Goal: Information Seeking & Learning: Learn about a topic

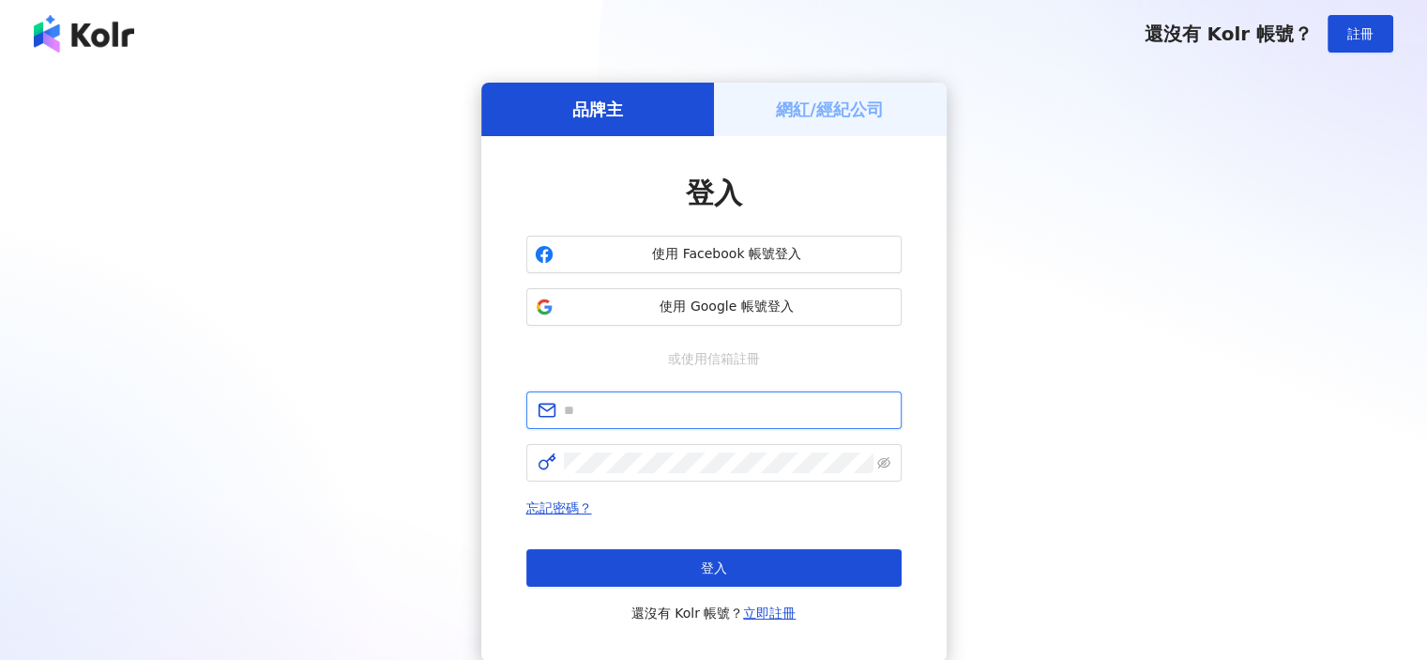
click at [634, 414] on input "text" at bounding box center [727, 410] width 327 height 21
type input "**********"
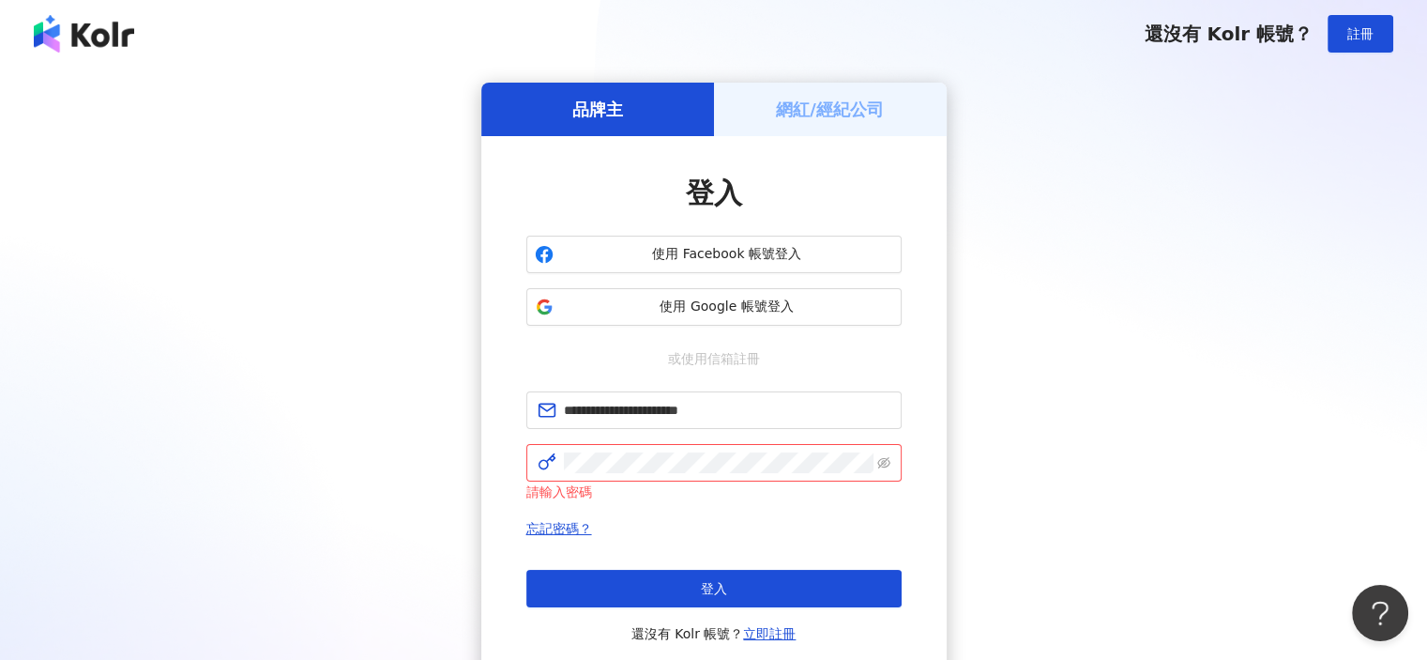
drag, startPoint x: 1188, startPoint y: 310, endPoint x: 1134, endPoint y: 315, distance: 53.8
click at [1188, 310] on div "**********" at bounding box center [714, 383] width 1382 height 600
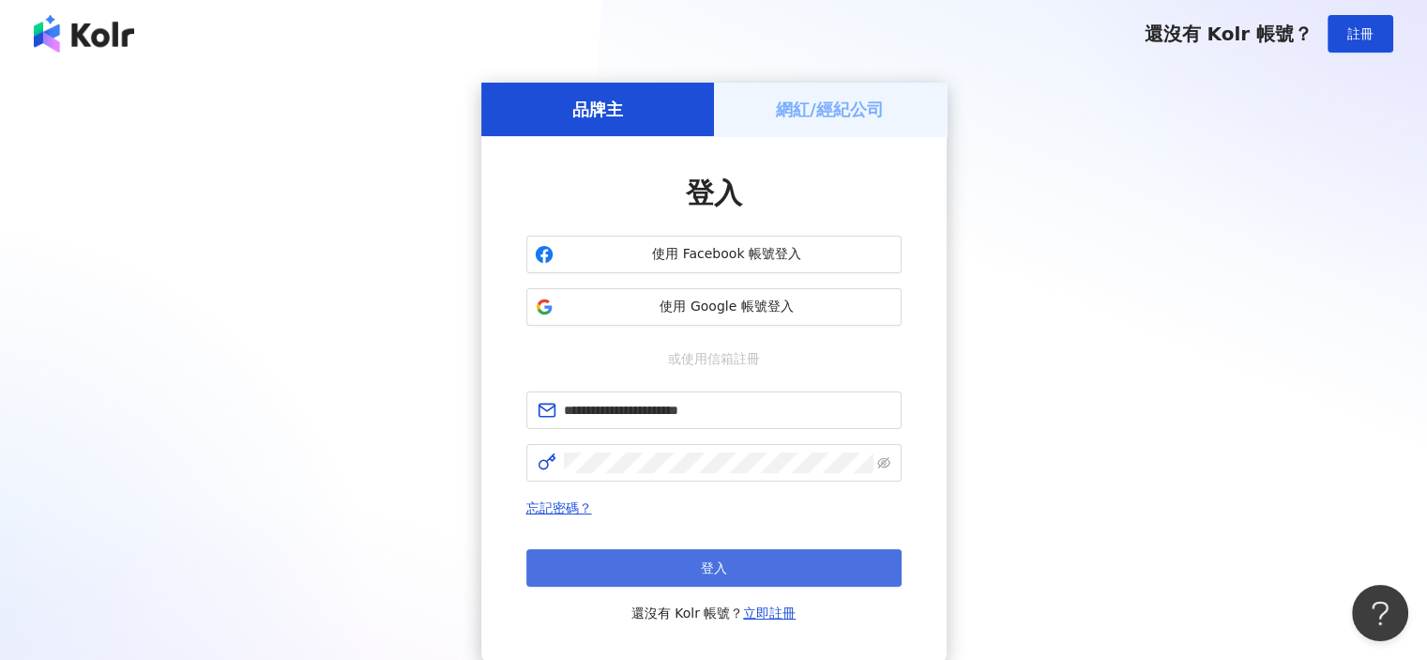
click at [714, 575] on span "登入" at bounding box center [714, 567] width 26 height 15
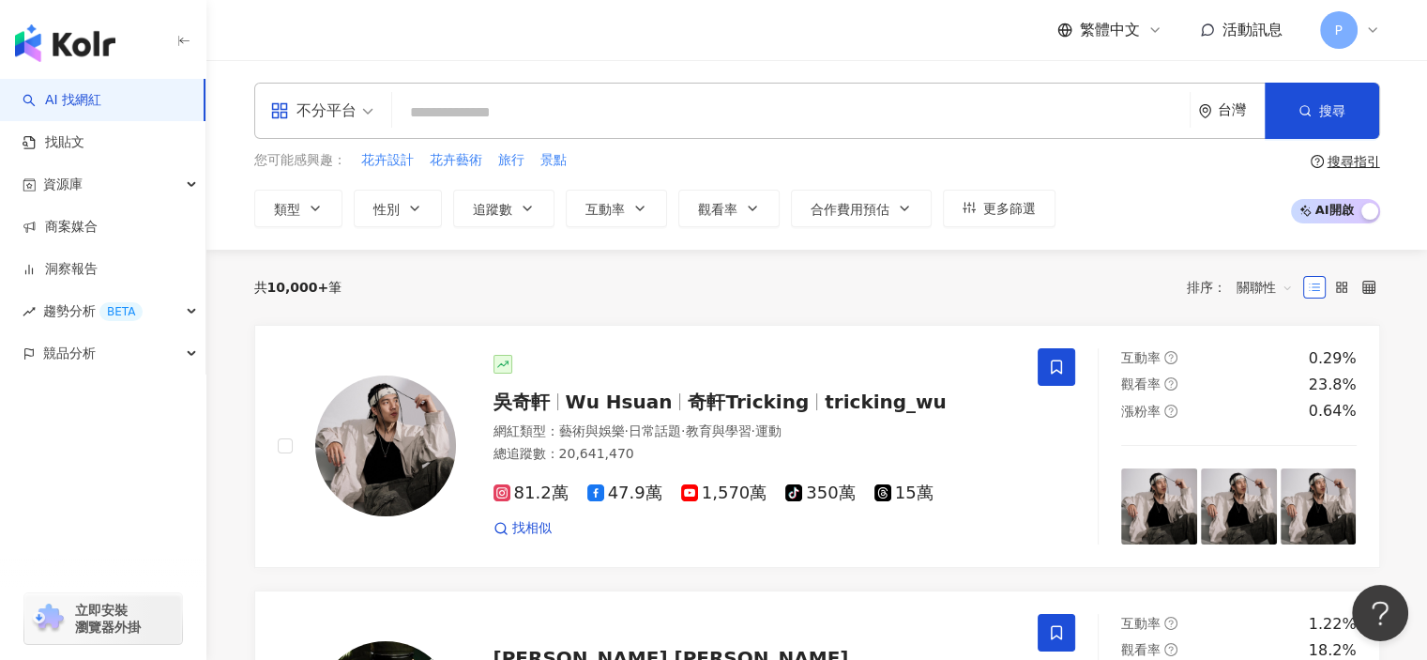
click at [489, 123] on input "search" at bounding box center [791, 113] width 783 height 36
click at [720, 110] on input "search" at bounding box center [791, 113] width 783 height 36
click at [561, 115] on input "search" at bounding box center [791, 113] width 783 height 36
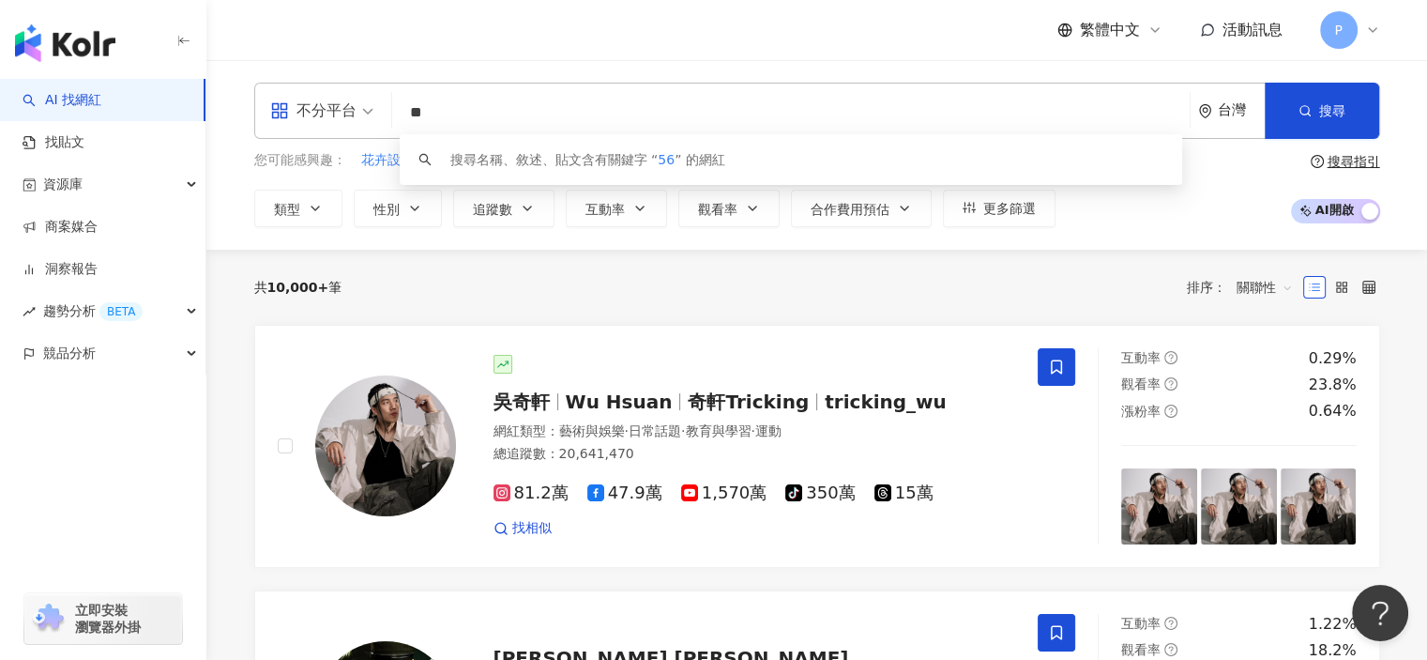
type input "*"
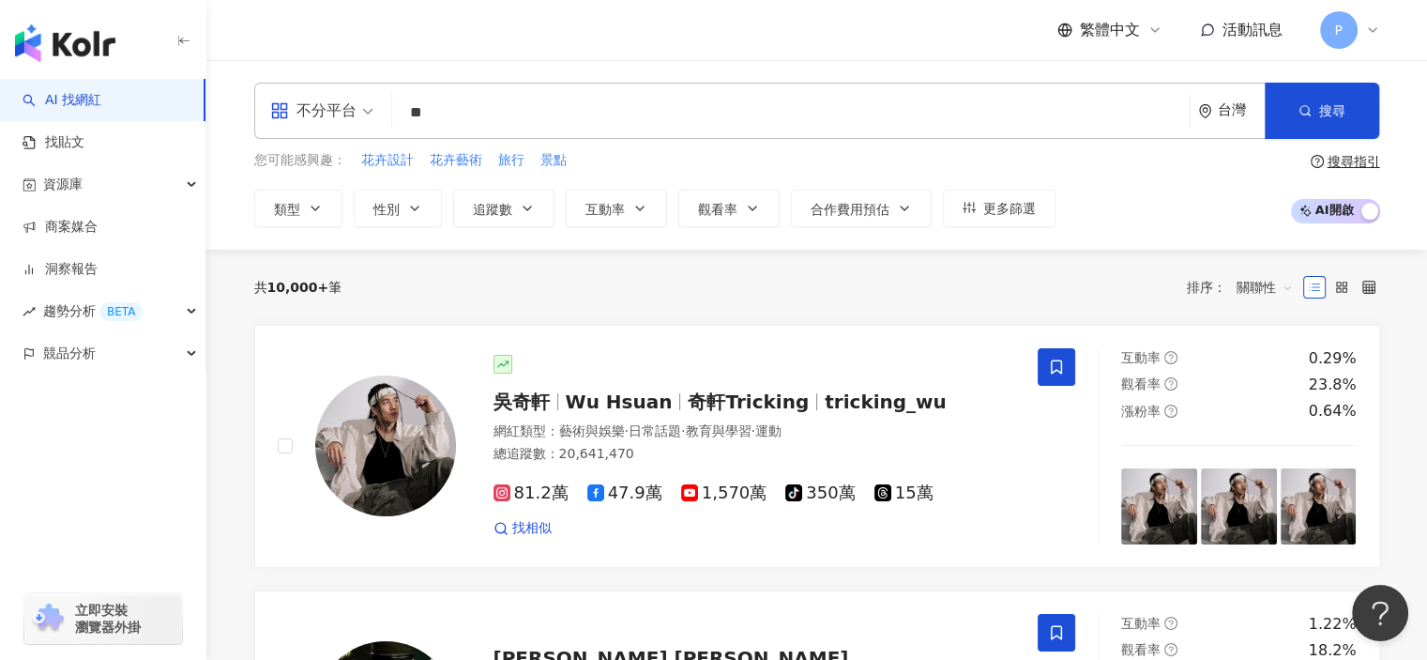
type input "**"
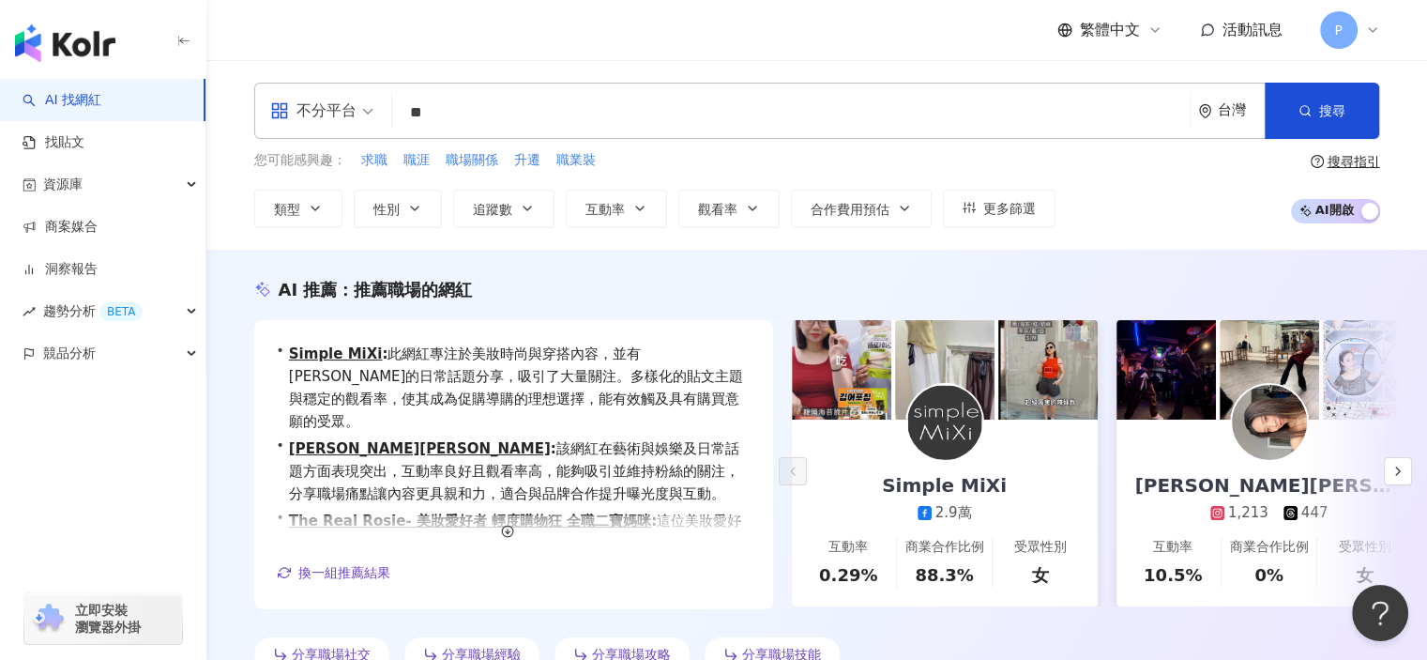
click at [222, 276] on div "AI 推薦 ： 推薦職場的網紅 • Simple MiXi : 此網紅專注於美妝時尚與穿搭內容，並有強烈的日常話題分享，吸引了大量關注。多樣化的貼文主題與穩定…" at bounding box center [816, 474] width 1221 height 449
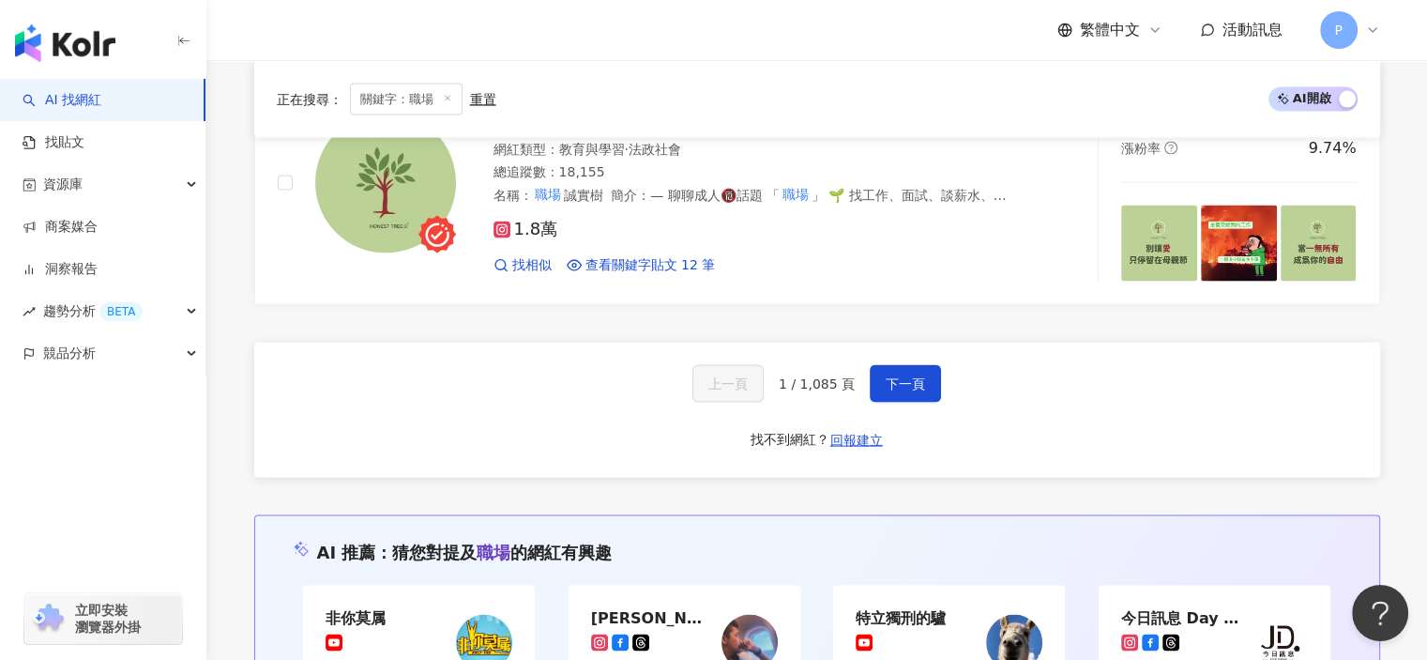
scroll to position [3660, 0]
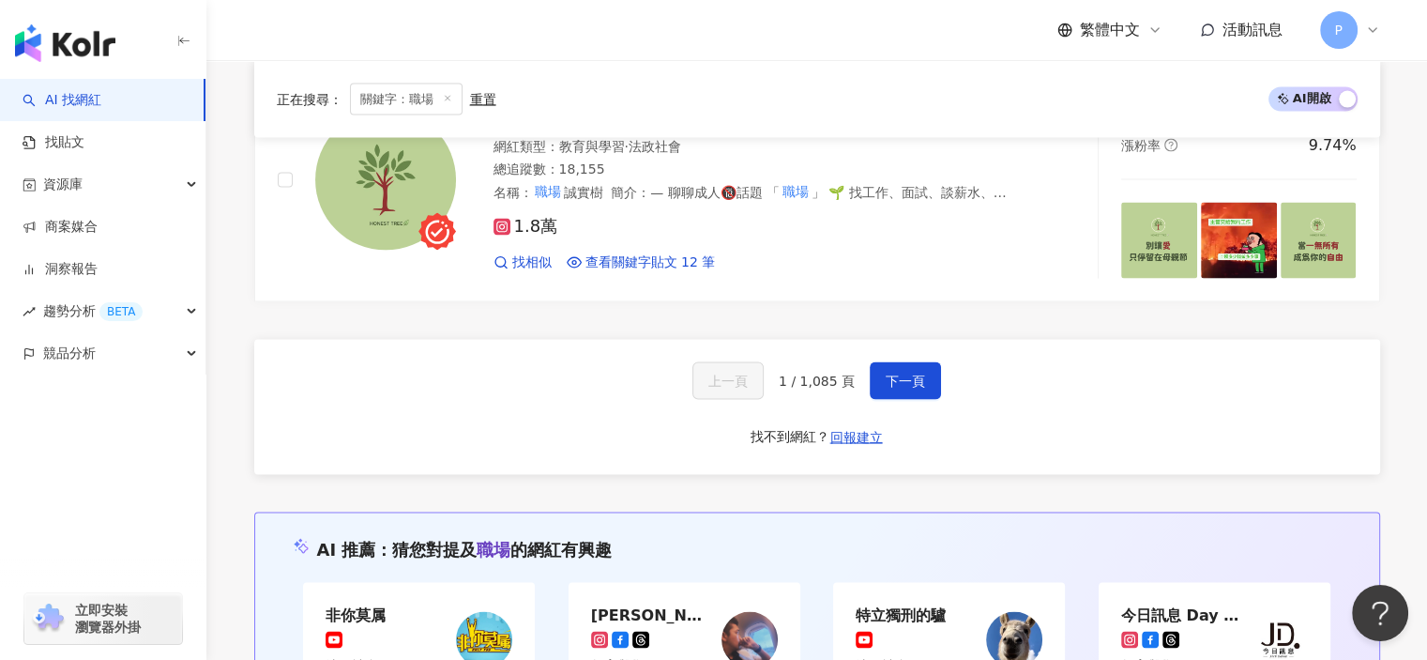
drag, startPoint x: 914, startPoint y: 355, endPoint x: 757, endPoint y: 327, distance: 159.1
click at [913, 373] on span "下一頁" at bounding box center [905, 380] width 39 height 15
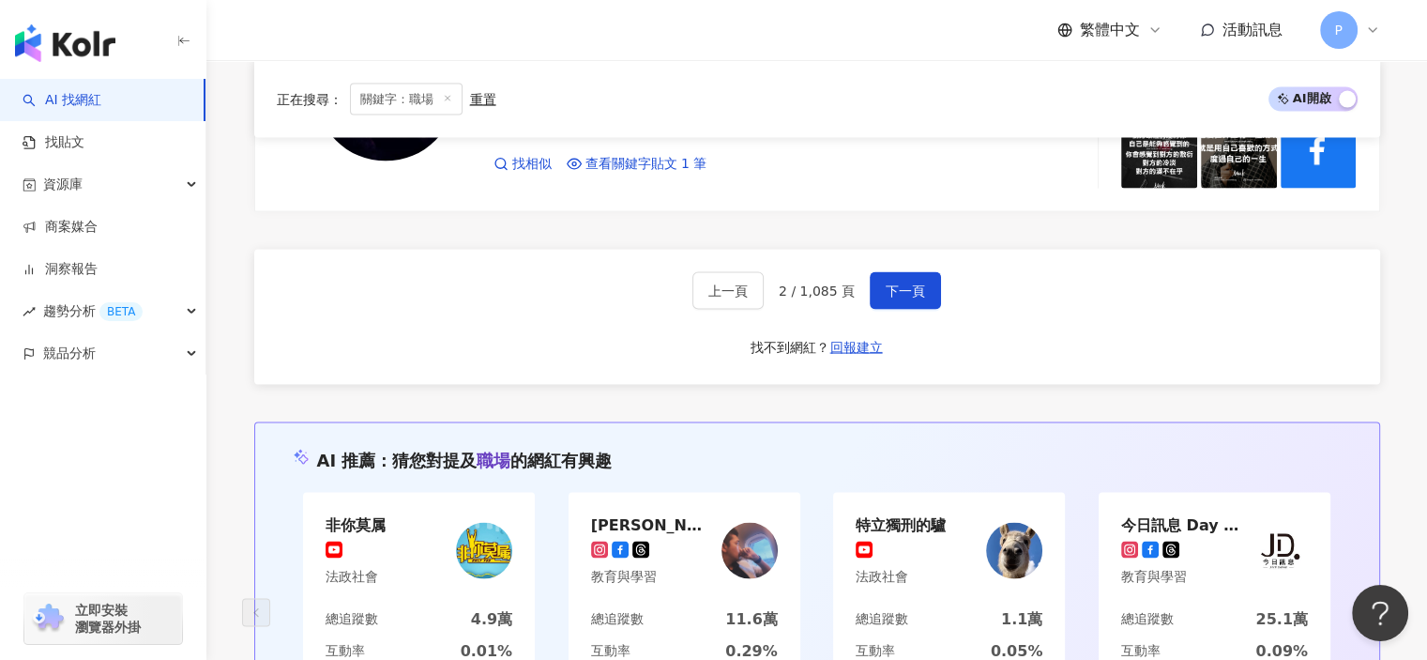
scroll to position [3713, 0]
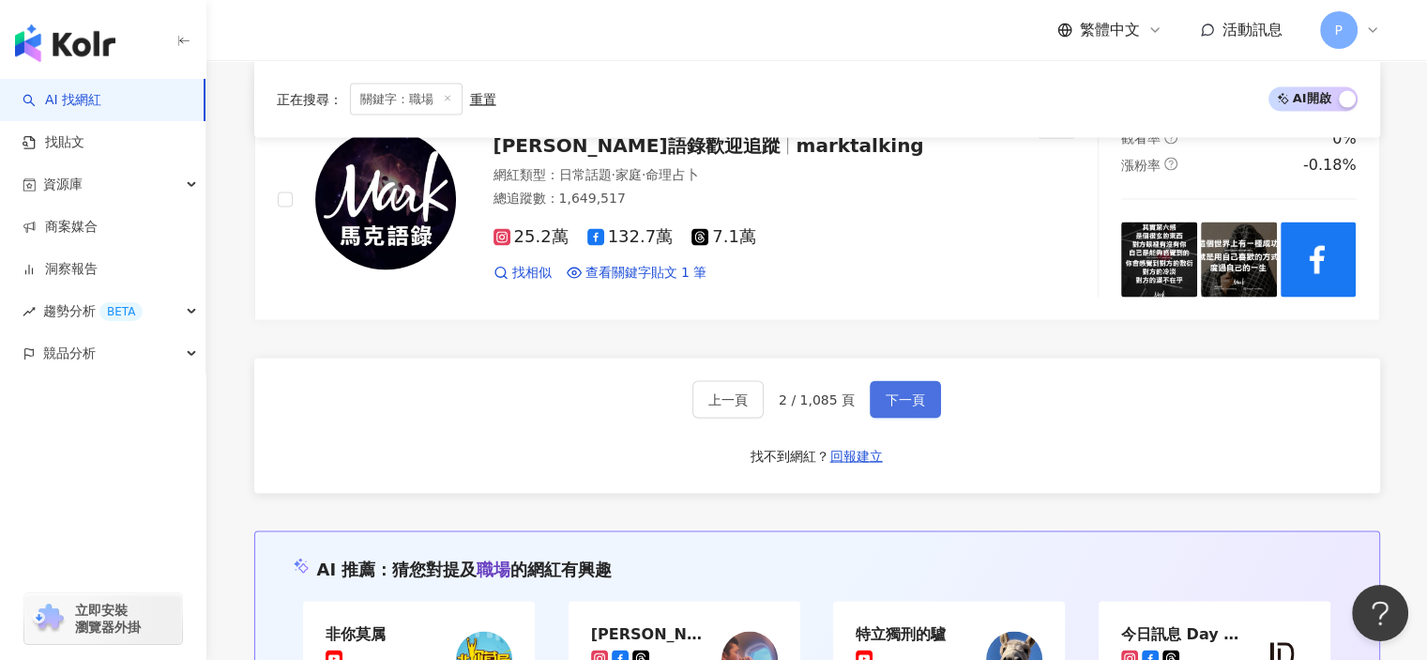
click at [925, 381] on button "下一頁" at bounding box center [905, 400] width 71 height 38
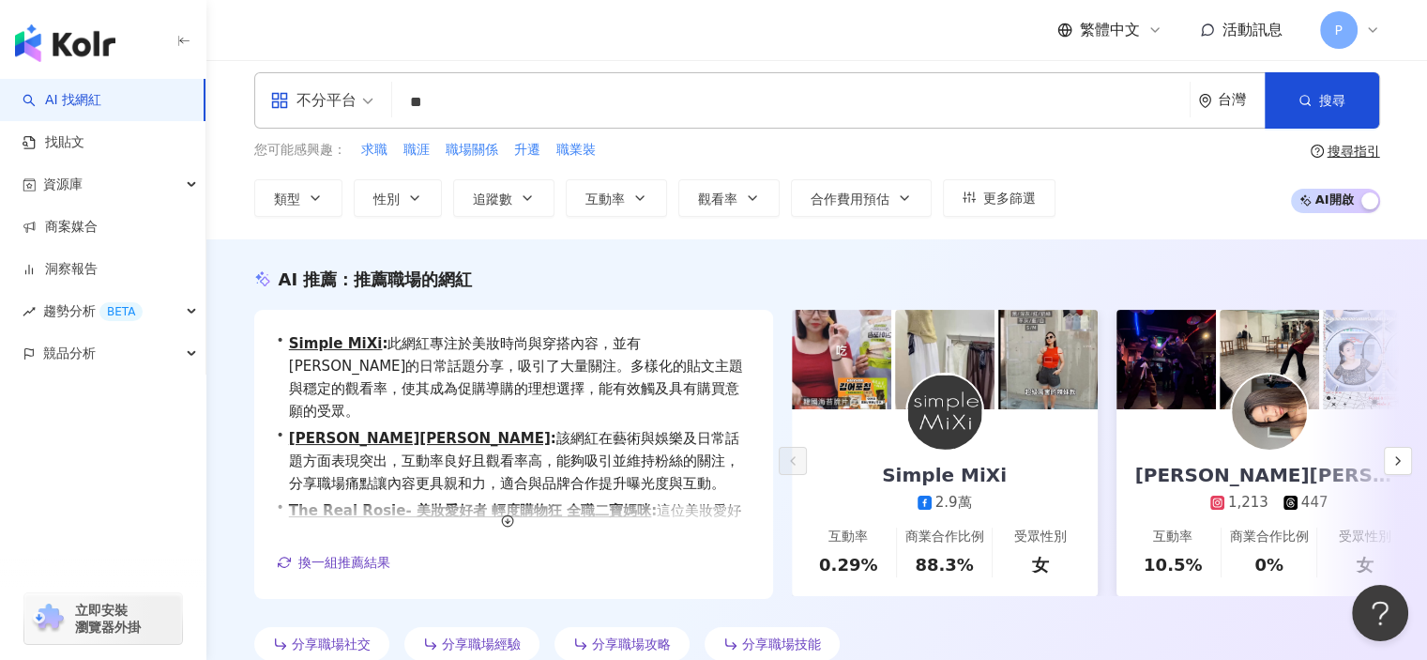
scroll to position [0, 0]
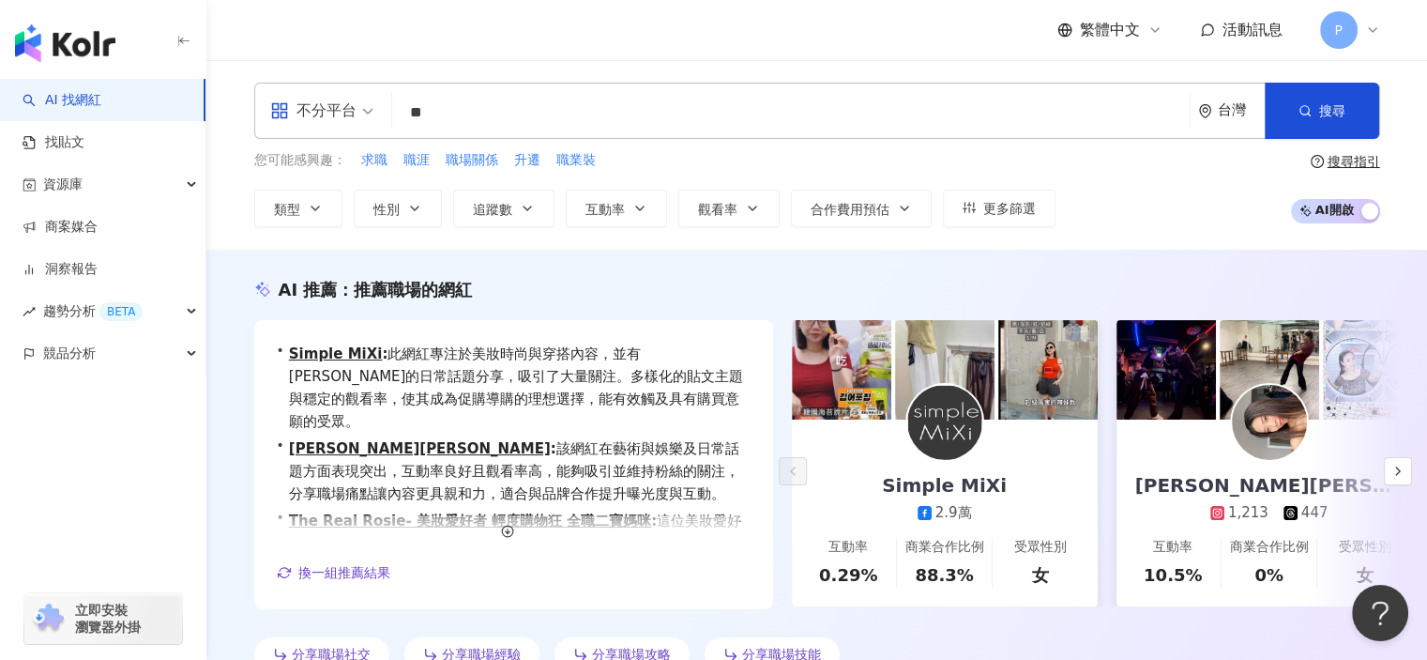
click at [1209, 228] on div "不分平台 ** 台灣 搜尋 customizedTag 56447e41-1749-4b2b-9e02-2bac647d4b72 b8302c92-7851-…" at bounding box center [816, 155] width 1221 height 190
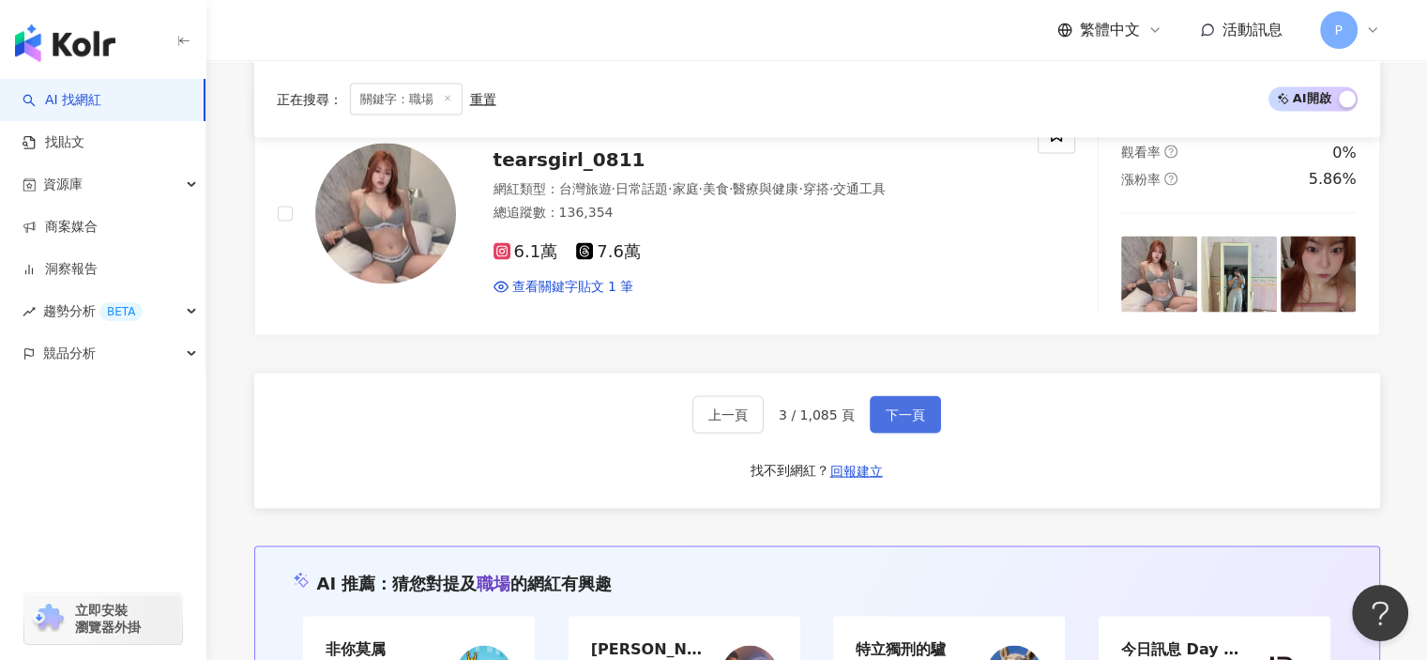
click at [879, 419] on button "下一頁" at bounding box center [905, 415] width 71 height 38
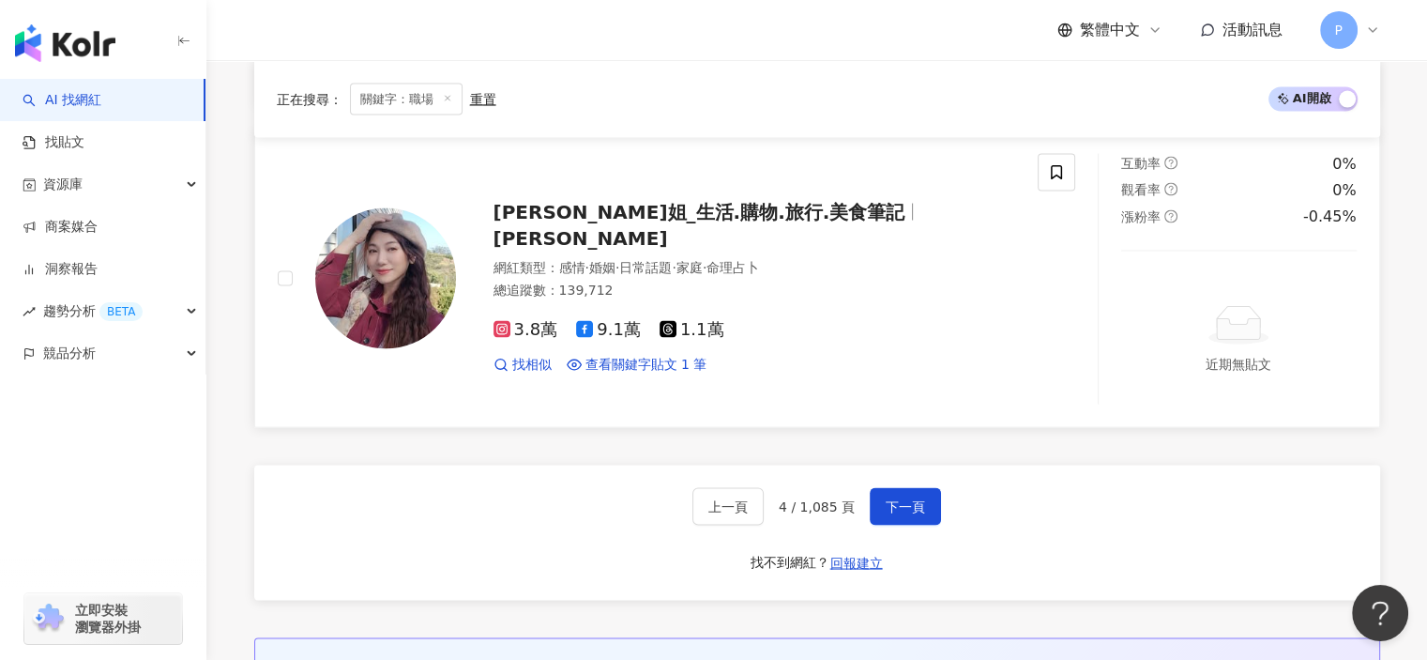
scroll to position [3626, 0]
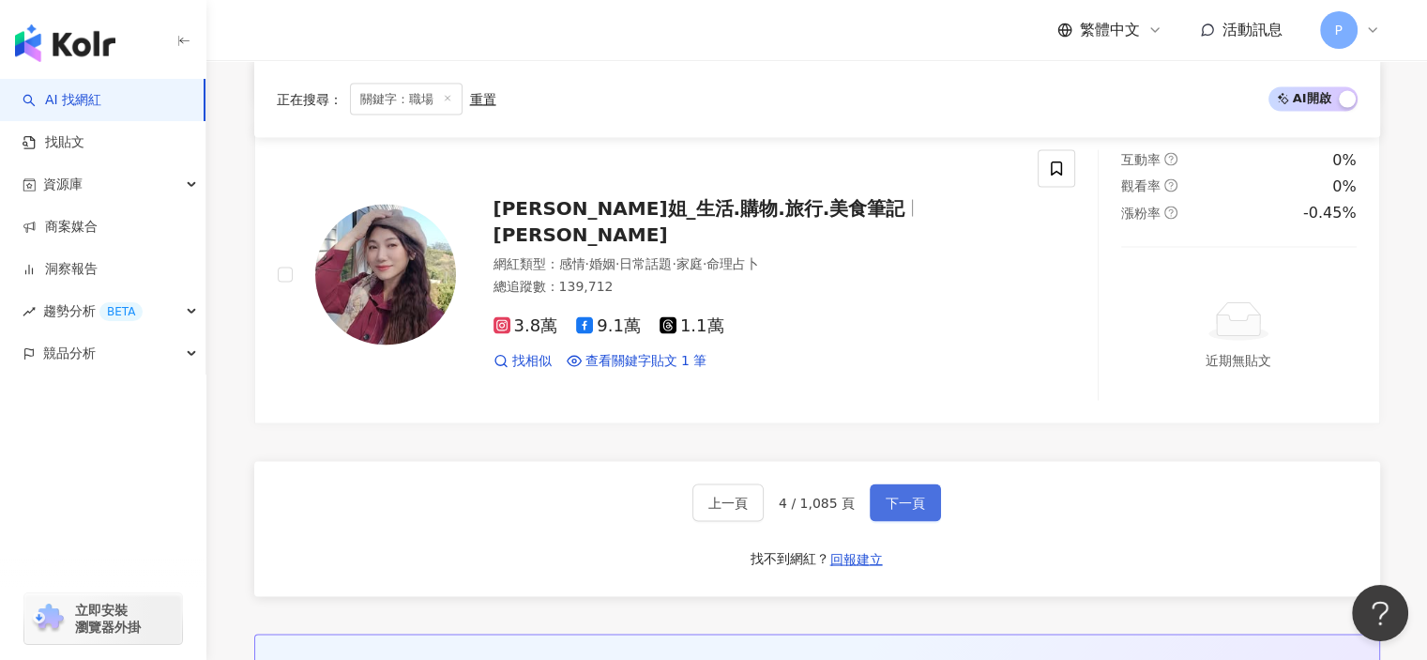
click at [889, 496] on span "下一頁" at bounding box center [905, 502] width 39 height 15
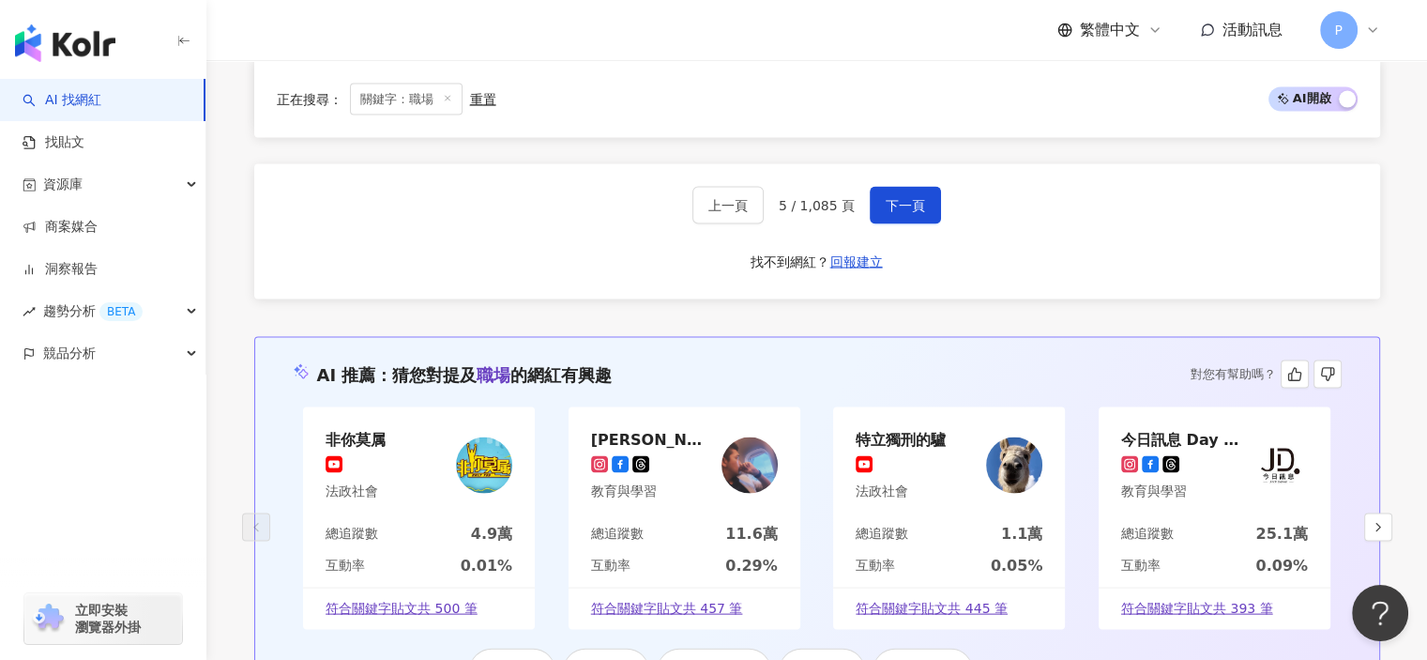
scroll to position [3720, 0]
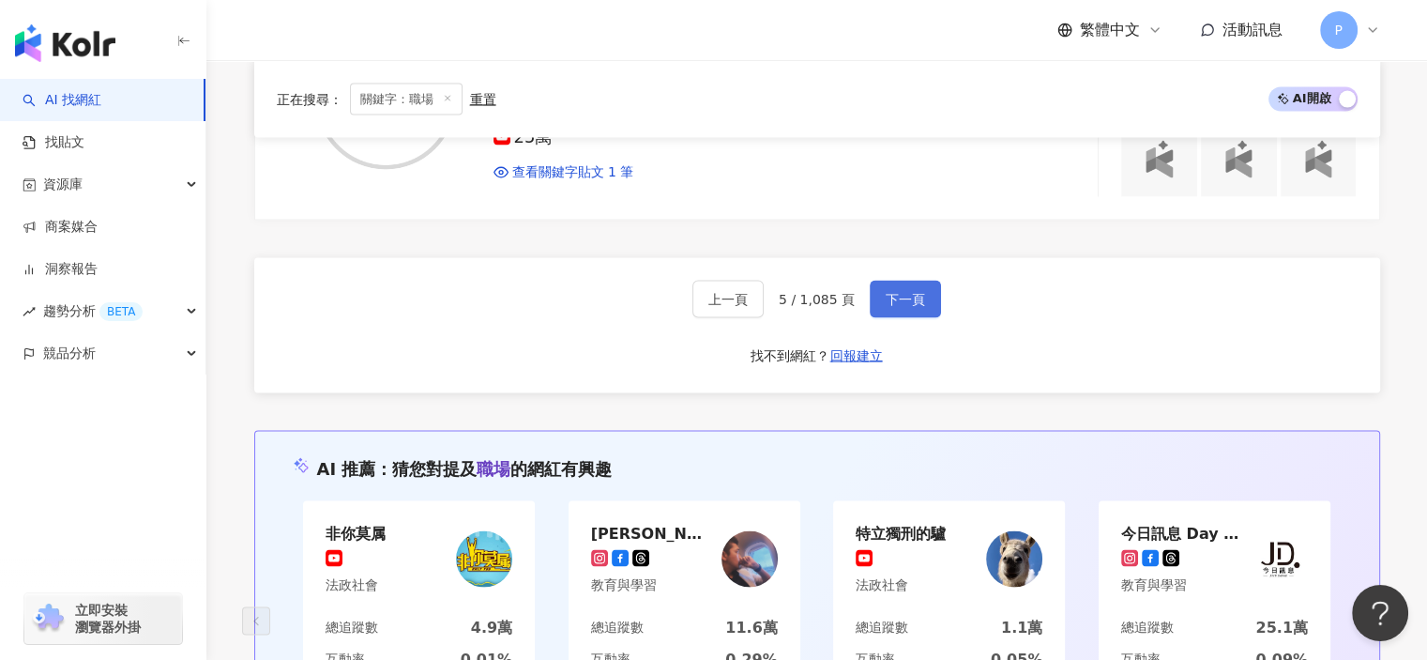
click at [901, 303] on button "下一頁" at bounding box center [905, 300] width 71 height 38
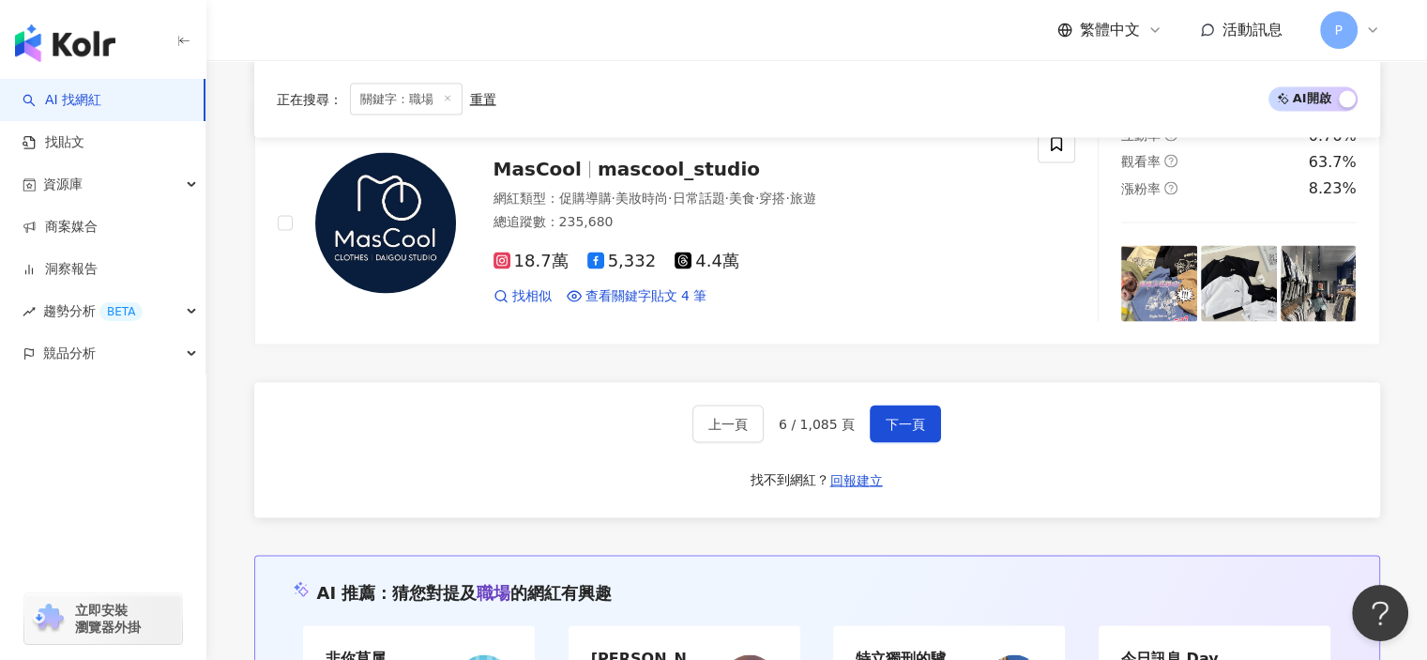
scroll to position [3626, 0]
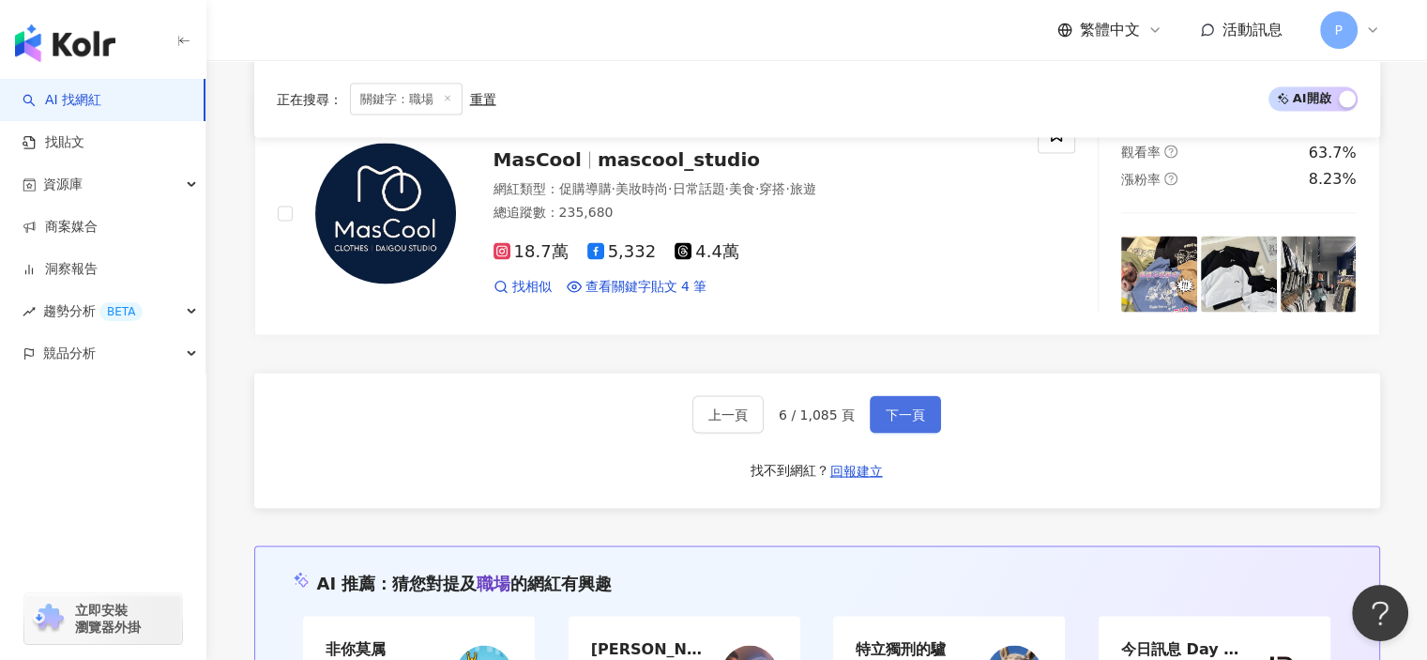
click at [905, 407] on span "下一頁" at bounding box center [905, 414] width 39 height 15
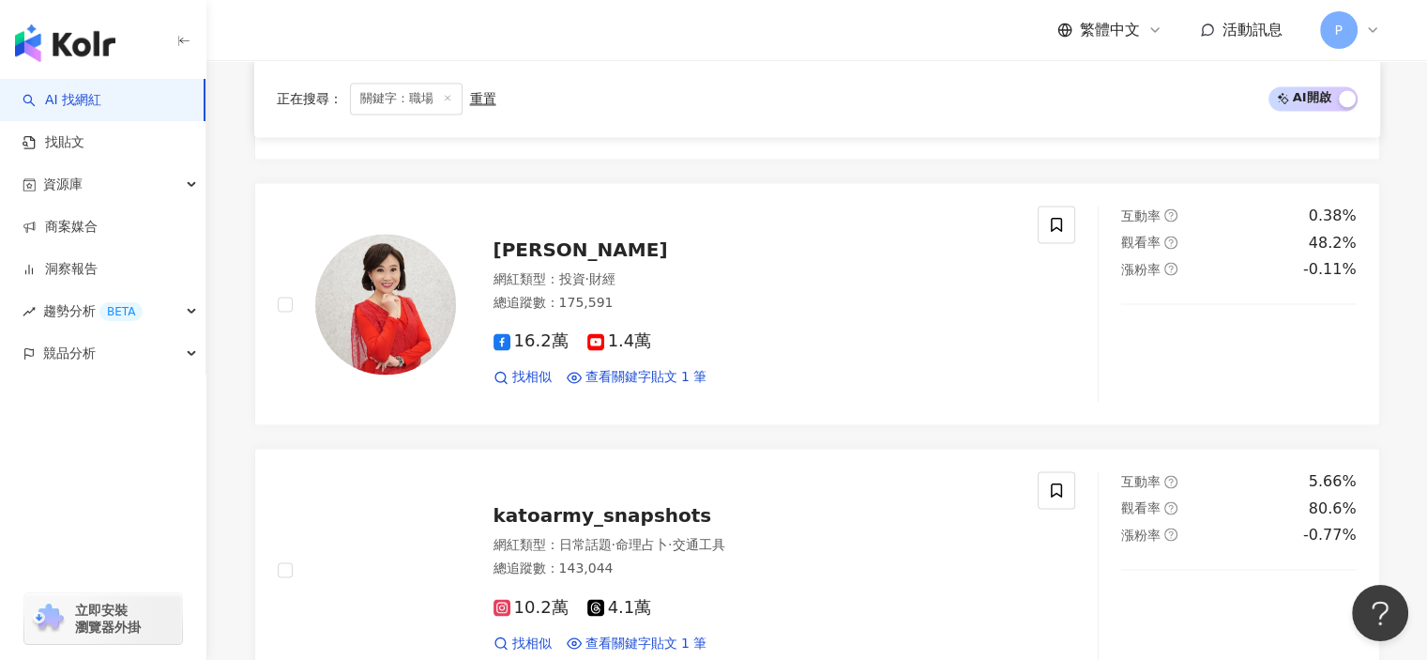
scroll to position [2974, 0]
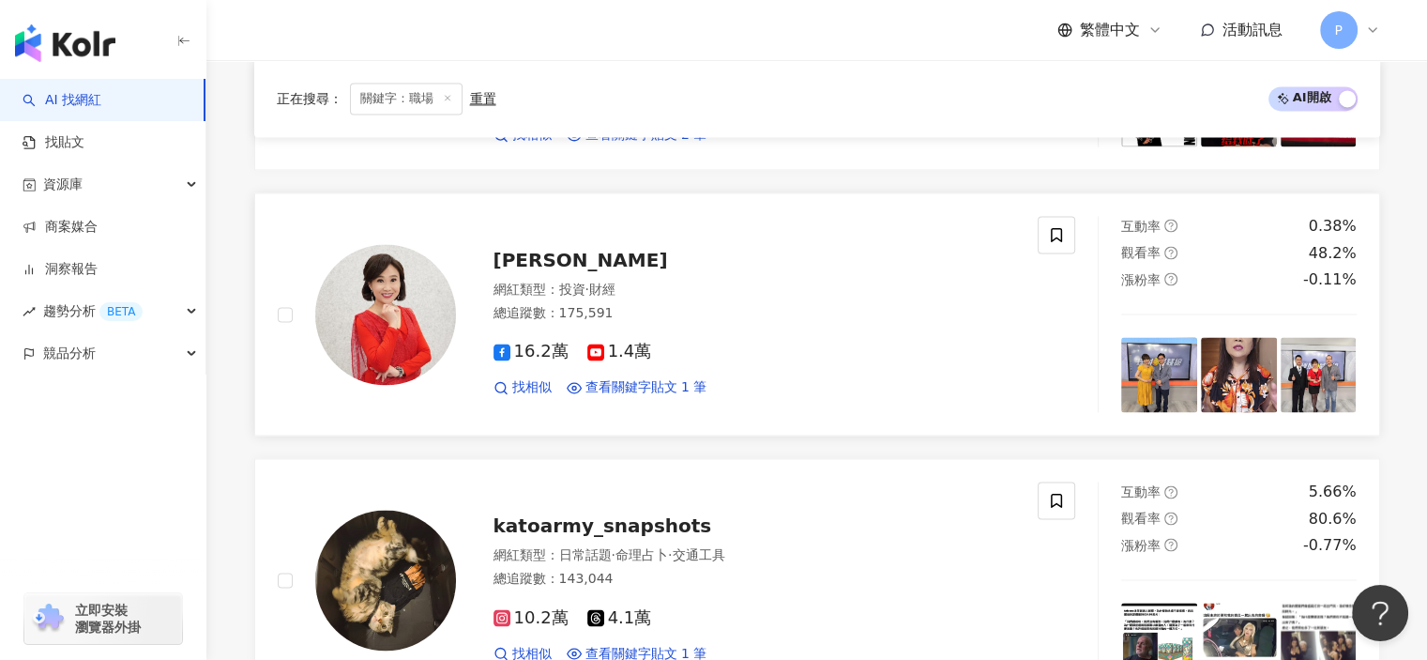
click at [855, 336] on div "16.2萬 1.4萬 找相似 查看關鍵字貼文 1 筆" at bounding box center [755, 361] width 523 height 69
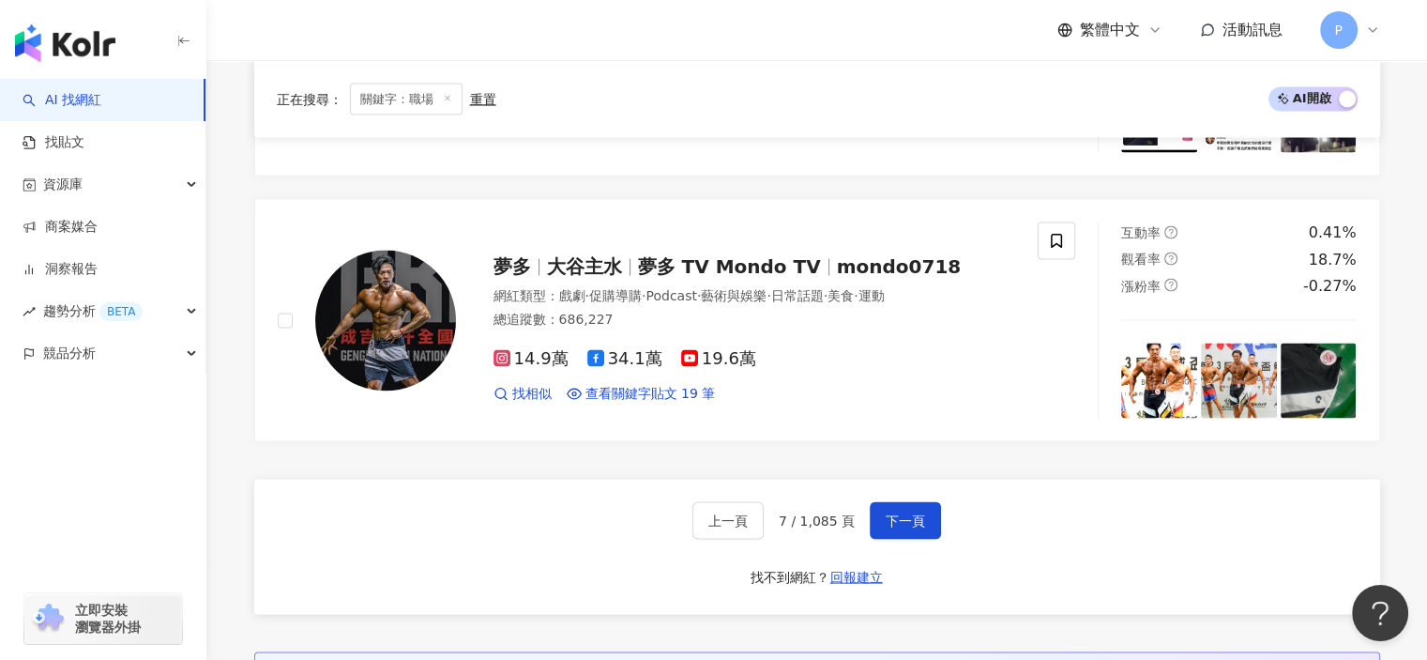
scroll to position [3631, 0]
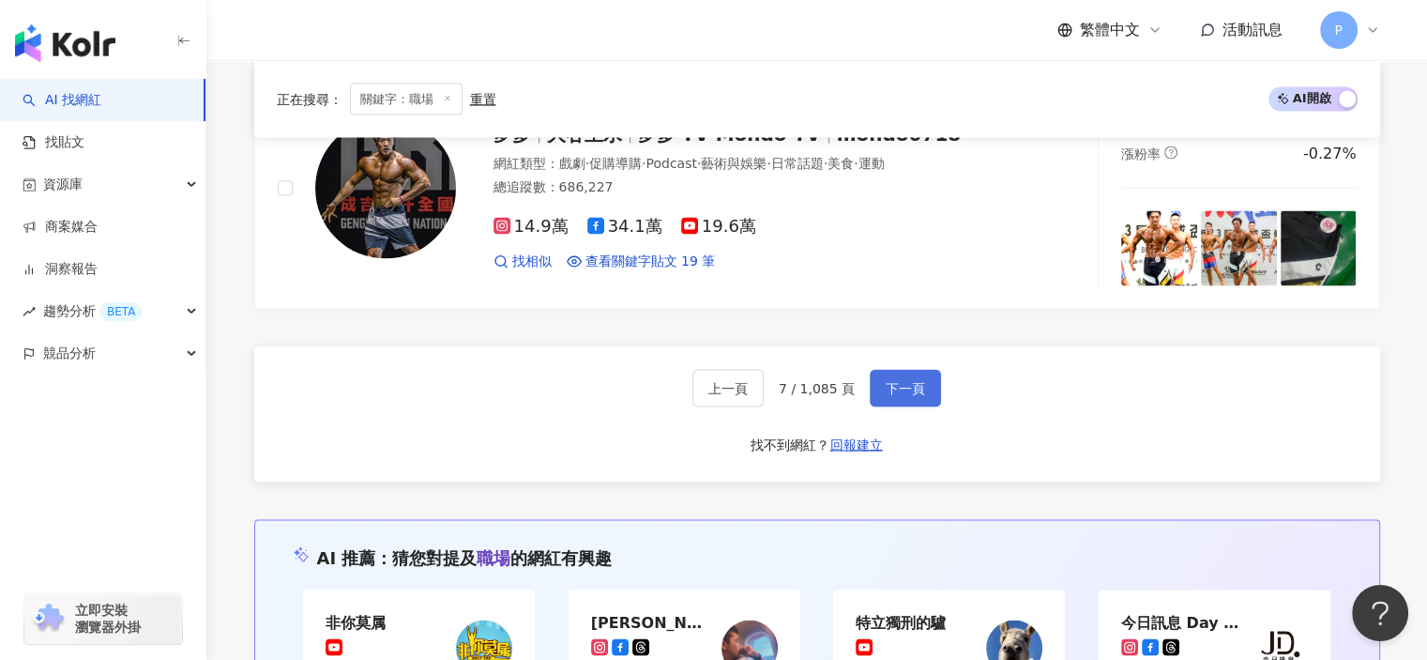
click at [904, 390] on span "下一頁" at bounding box center [905, 388] width 39 height 15
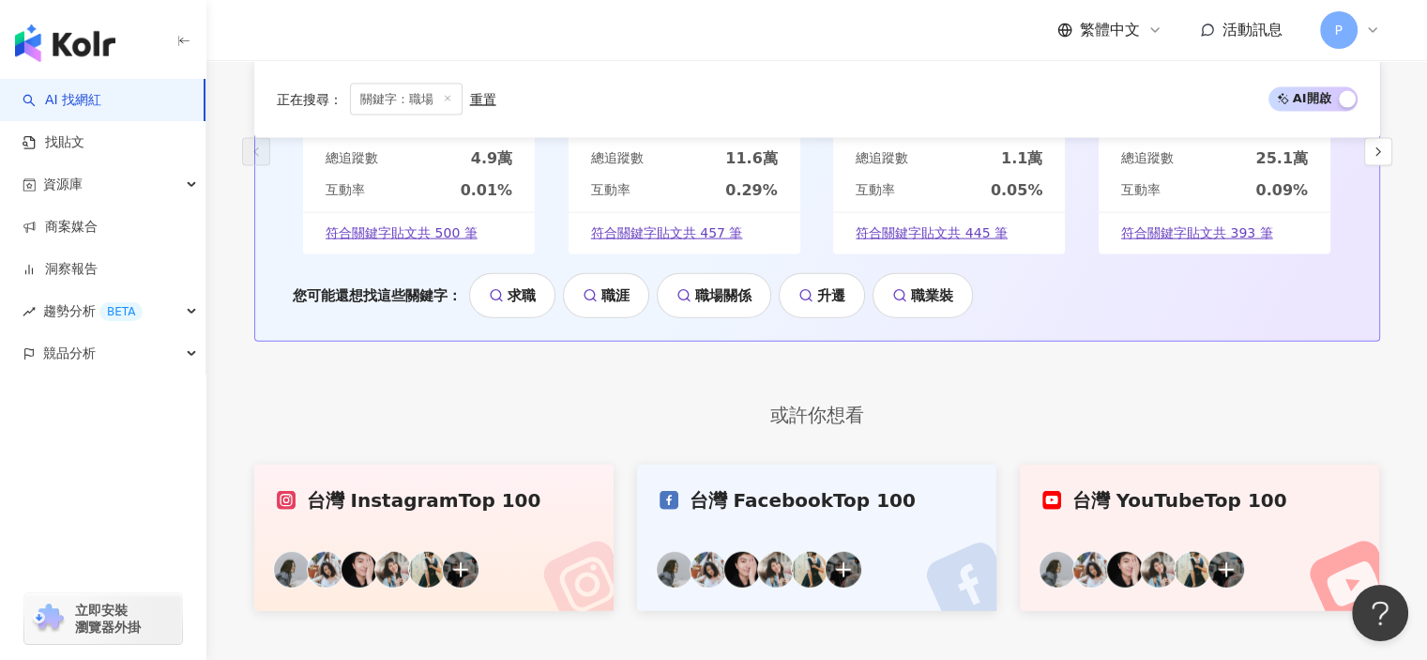
scroll to position [3720, 0]
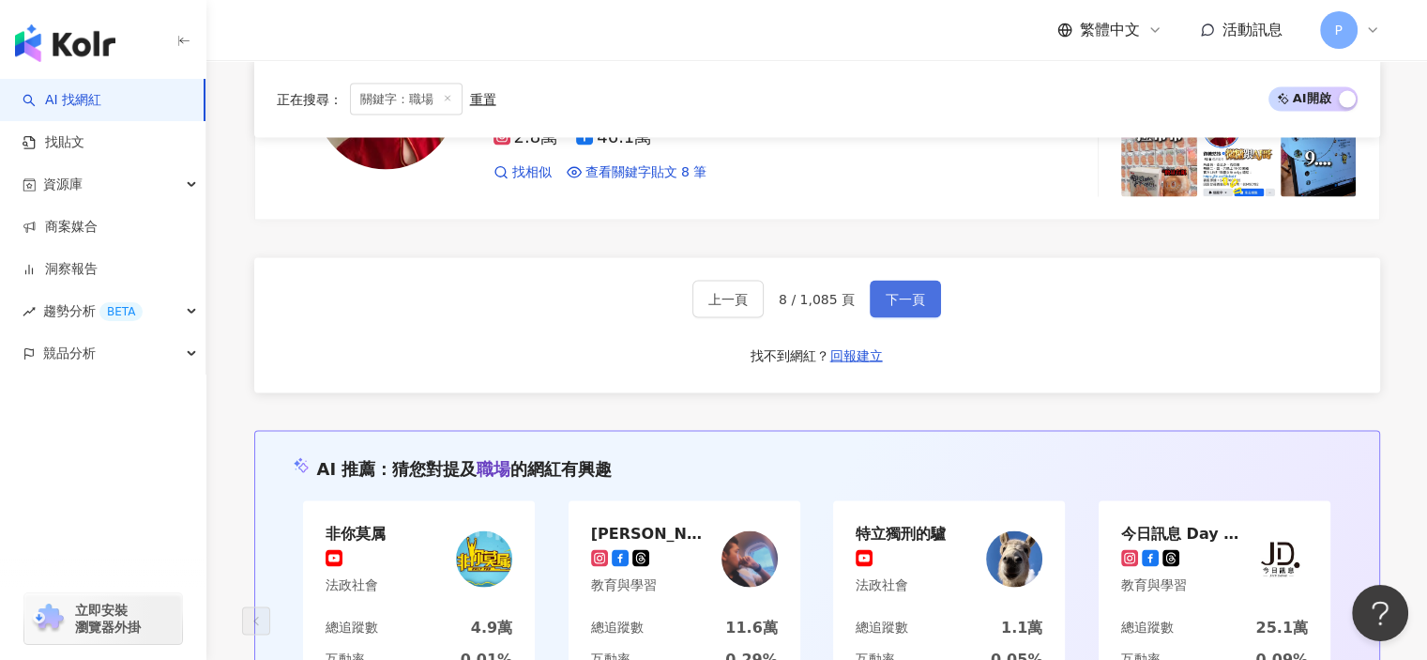
click at [899, 293] on span "下一頁" at bounding box center [905, 299] width 39 height 15
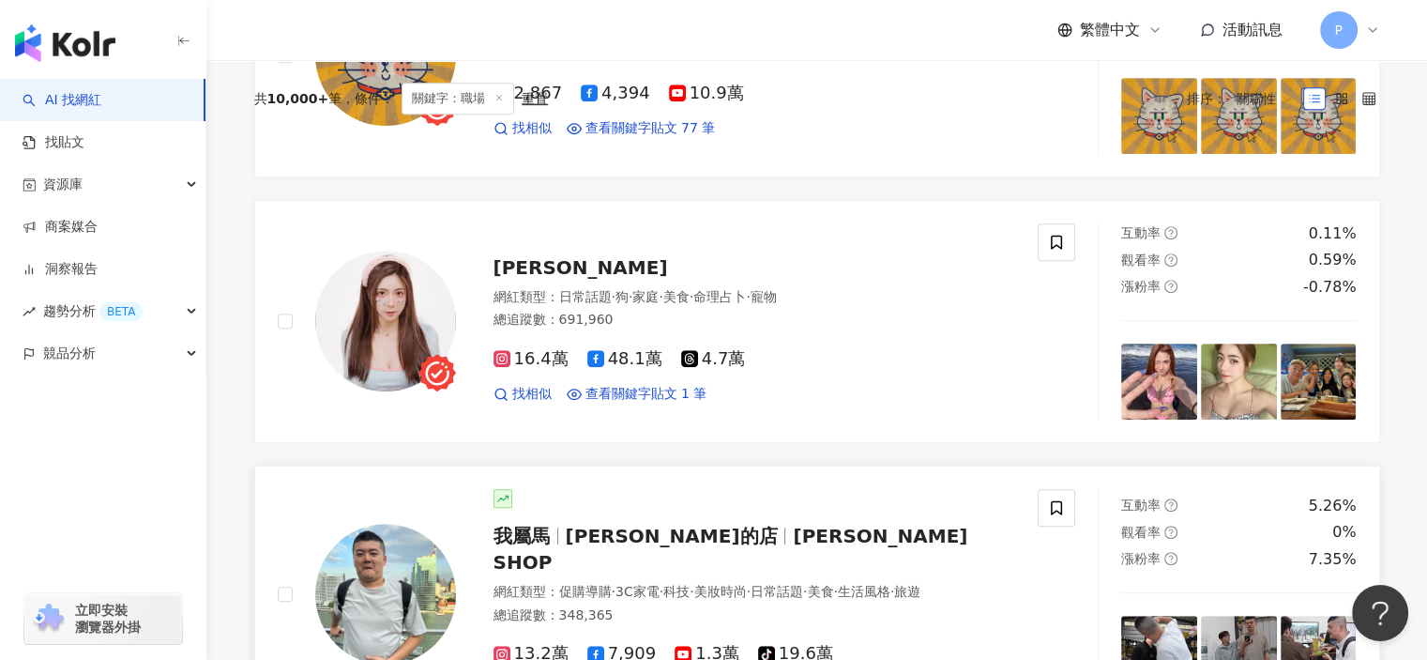
scroll to position [1103, 0]
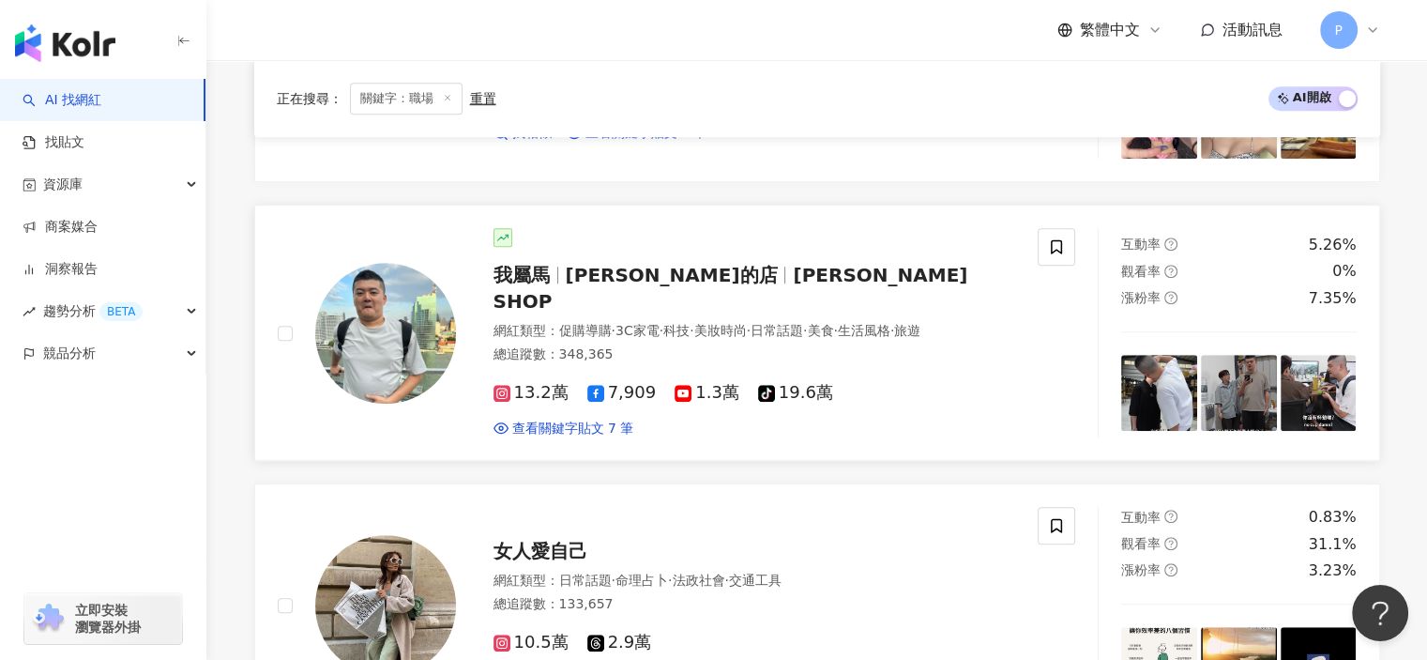
click at [681, 258] on div "我屬馬 馬丁的店 MARTIN SHOP 網紅類型 ： 促購導購 · 3C家電 · 科技 · 美妝時尚 · 日常話題 · 美食 · 生活風格 · 旅遊 總追蹤…" at bounding box center [736, 332] width 560 height 209
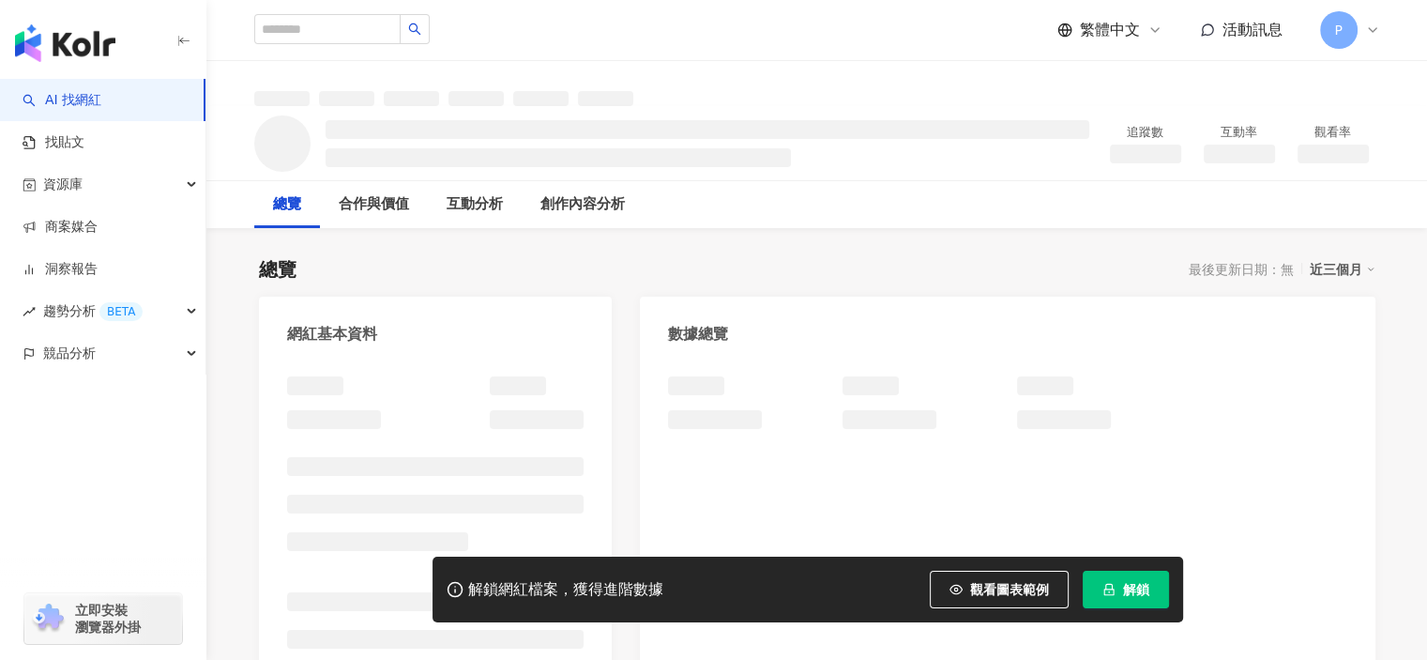
click at [1128, 593] on span "解鎖" at bounding box center [1136, 589] width 26 height 15
